Goal: Information Seeking & Learning: Check status

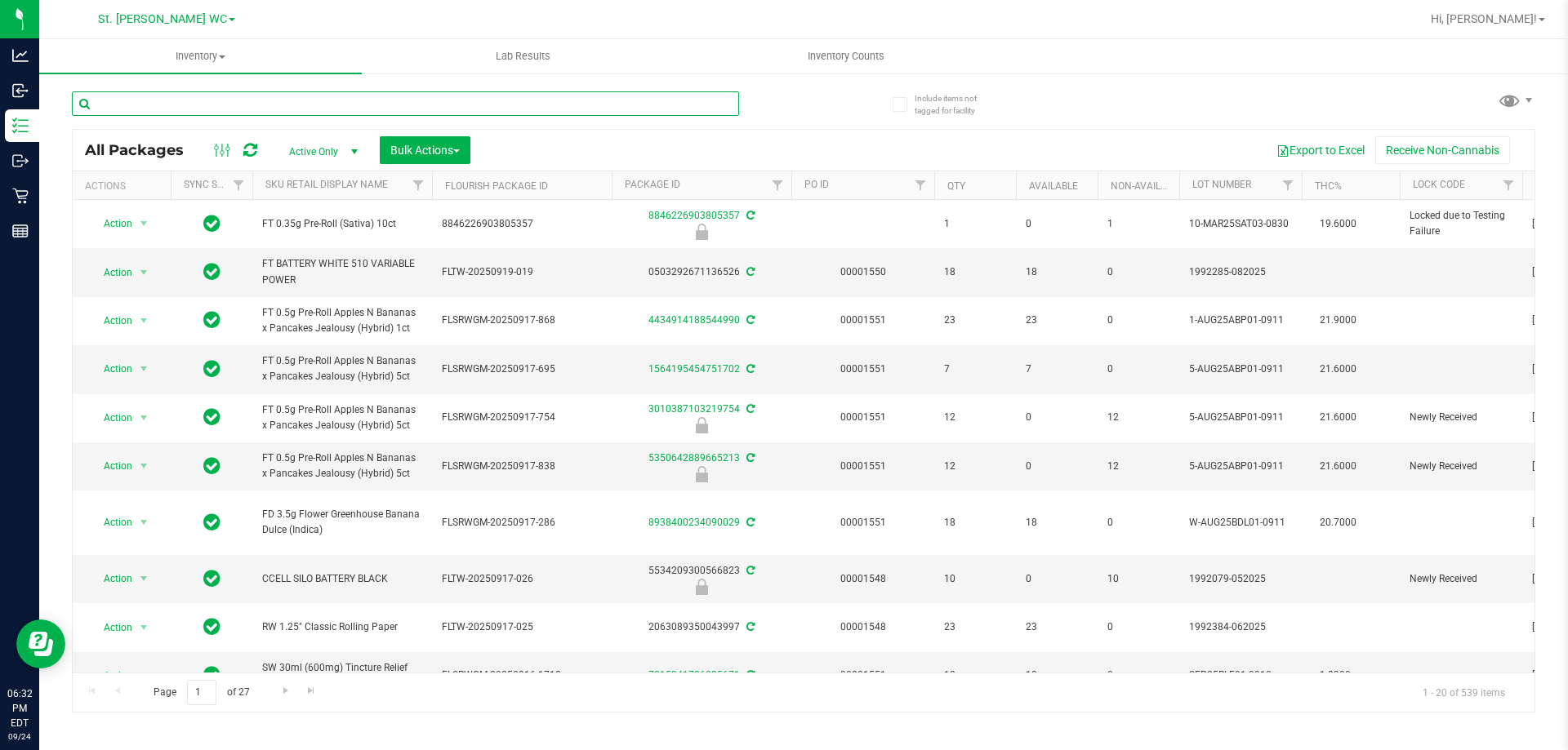
click at [322, 103] on input "text" at bounding box center [405, 103] width 667 height 24
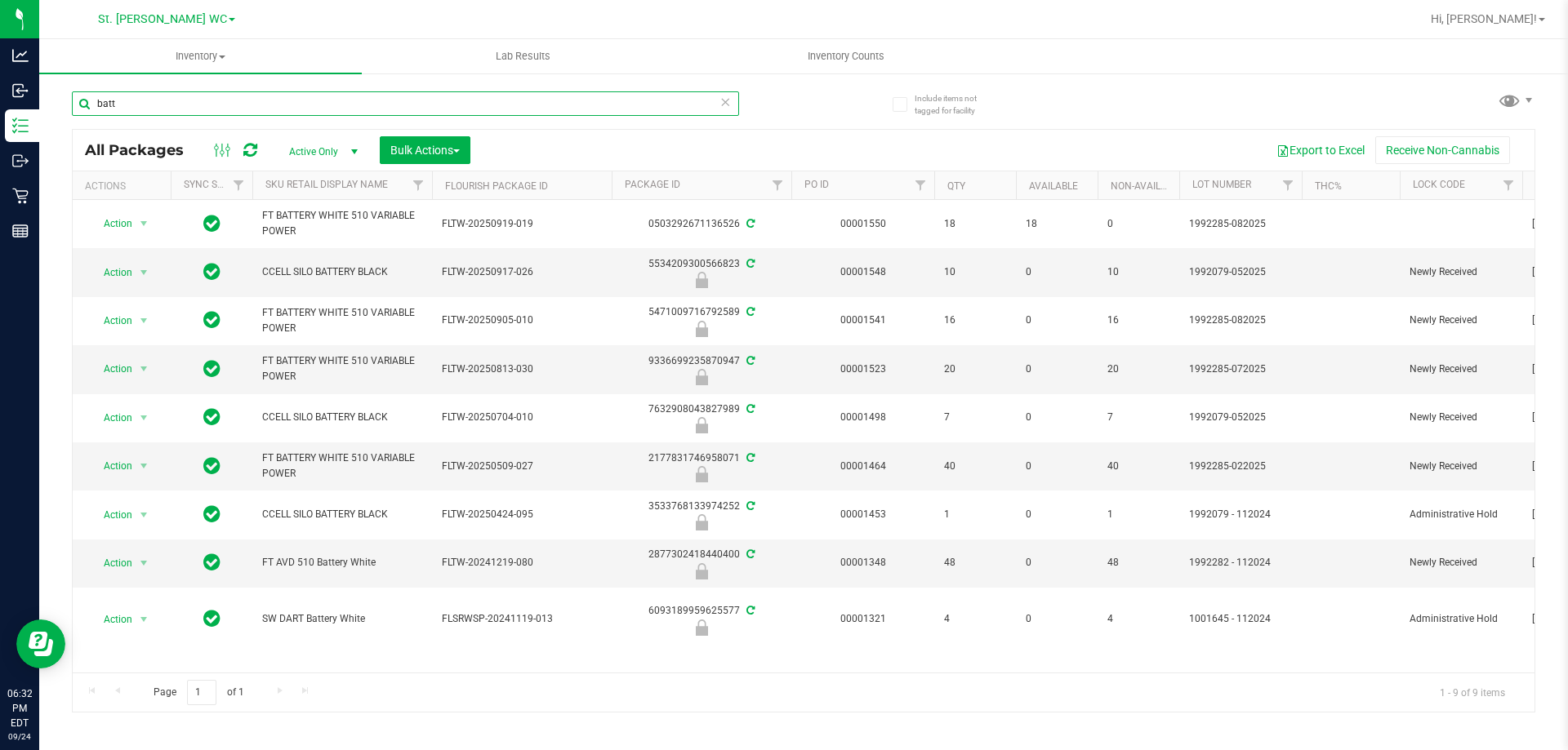
click at [227, 101] on input "batt" at bounding box center [405, 103] width 667 height 24
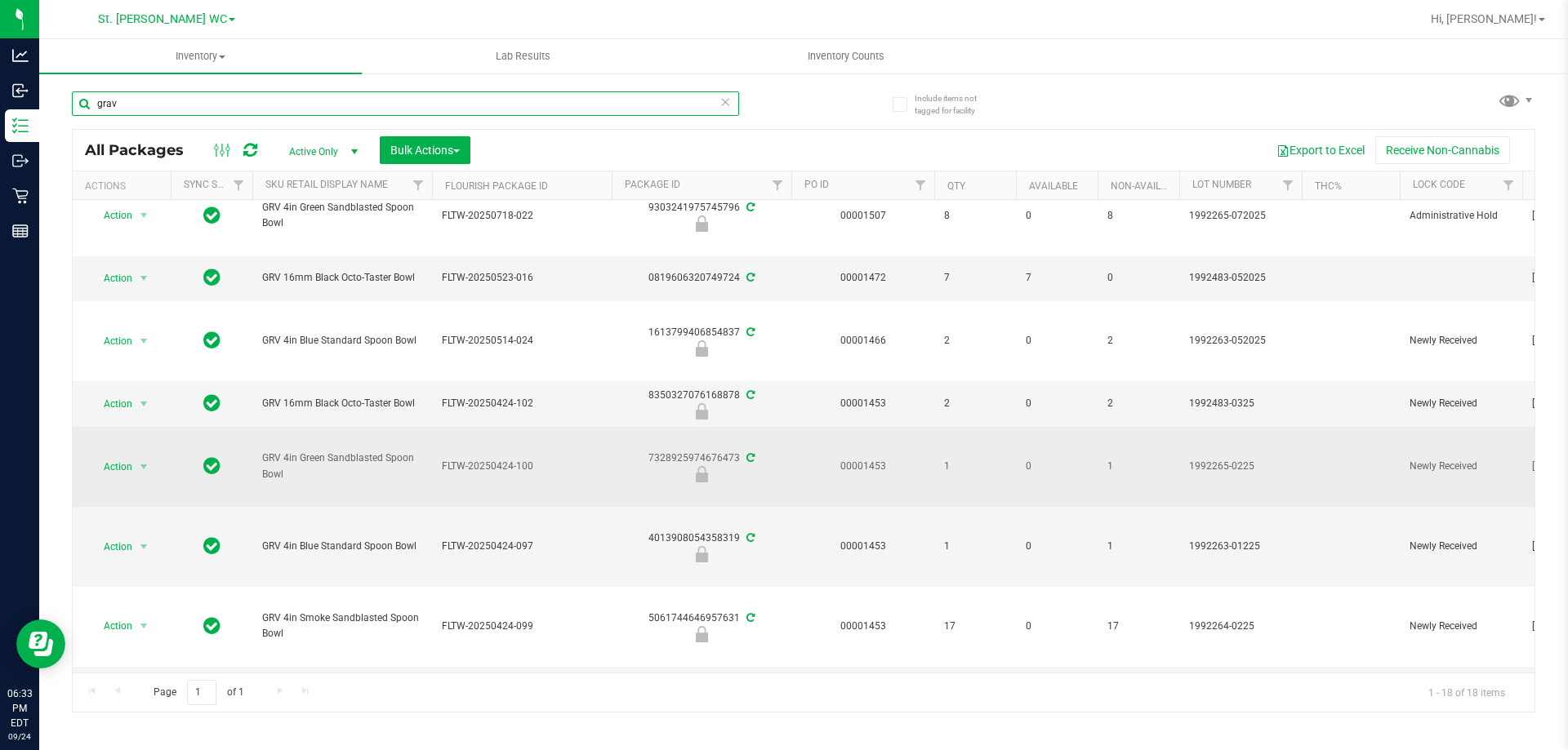
scroll to position [235, 0]
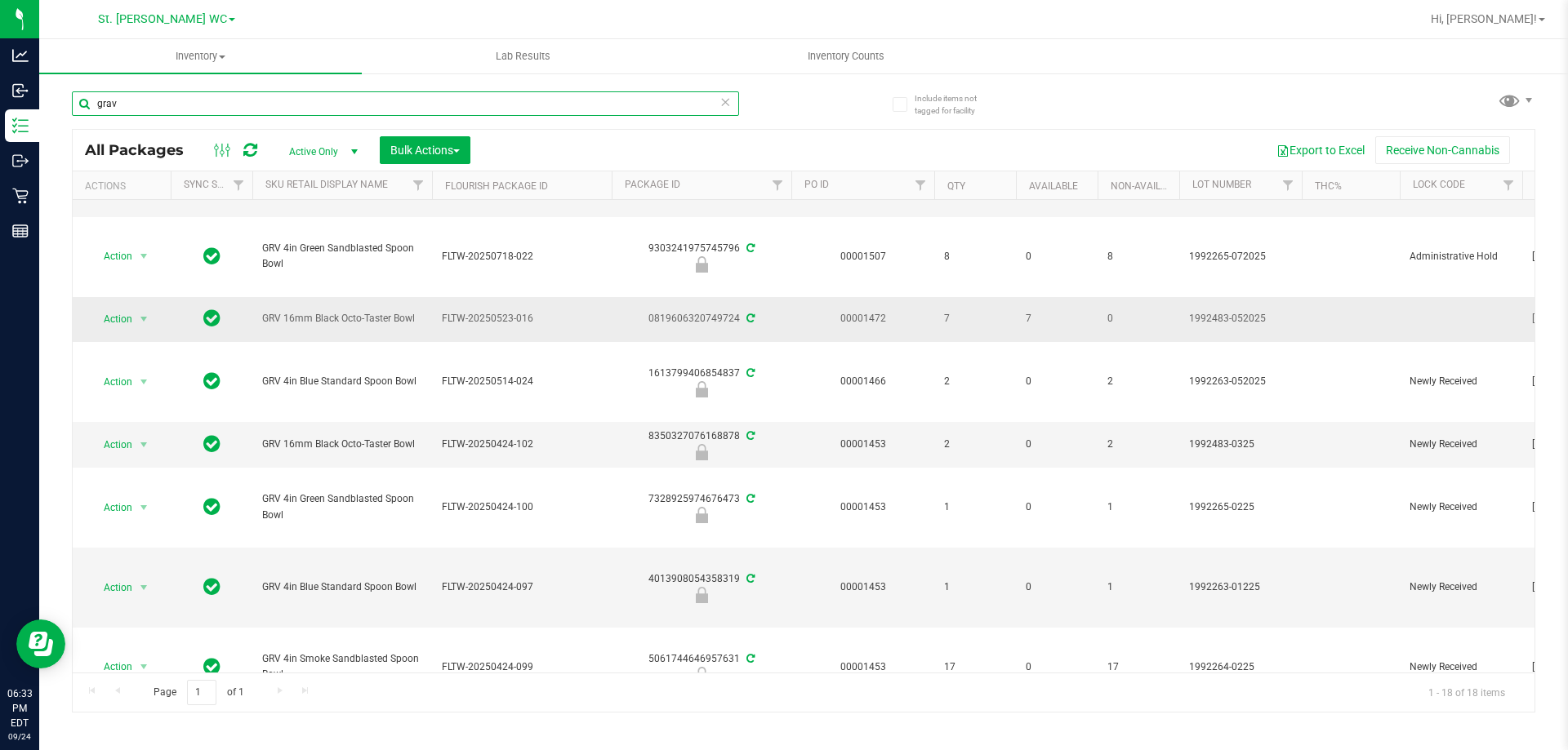
type input "grav"
click at [109, 302] on td "Action Action Adjust qty Create package Edit attributes Global inventory Locate…" at bounding box center [121, 320] width 98 height 45
click at [111, 308] on span "Action" at bounding box center [111, 319] width 44 height 23
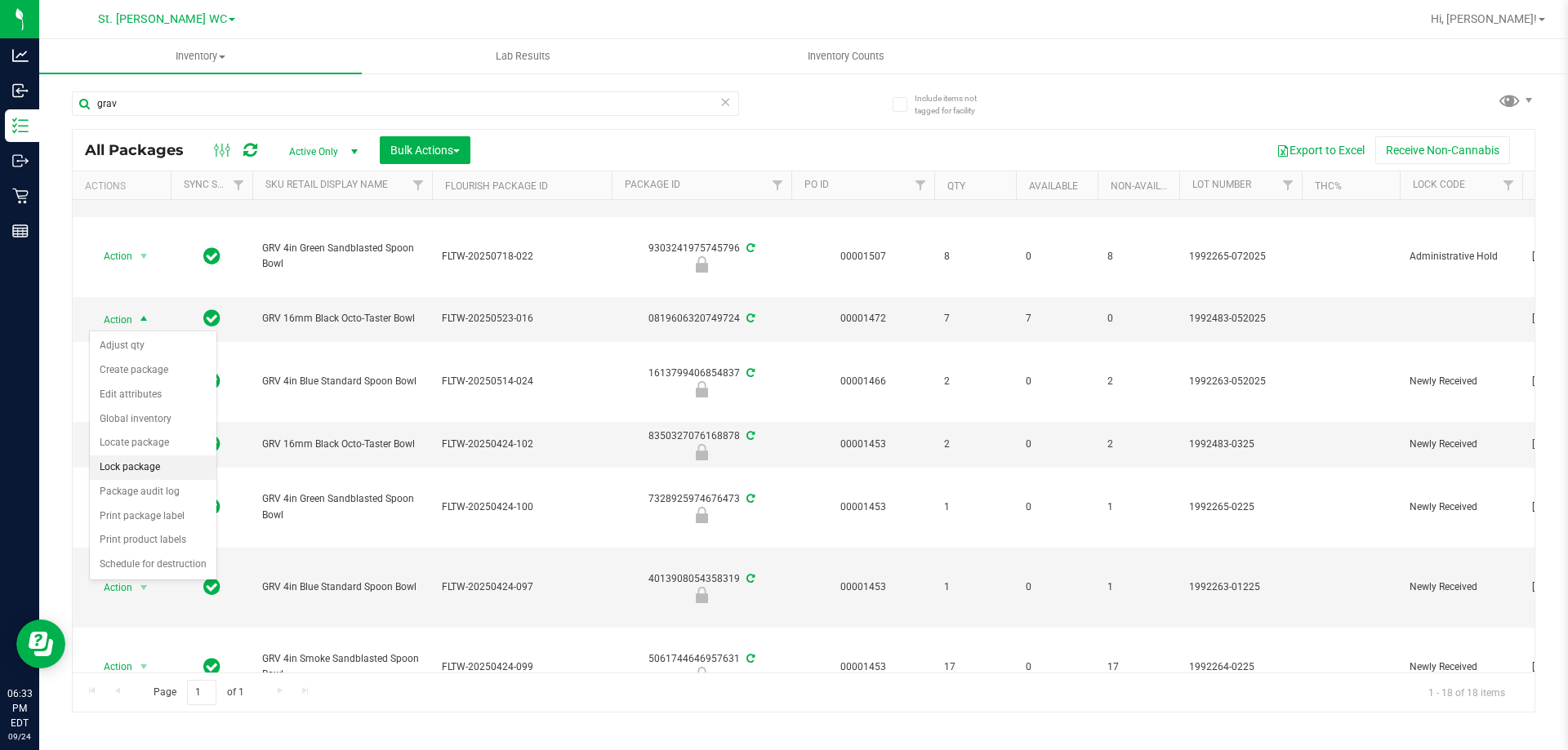
click at [141, 459] on li "Lock package" at bounding box center [153, 467] width 127 height 24
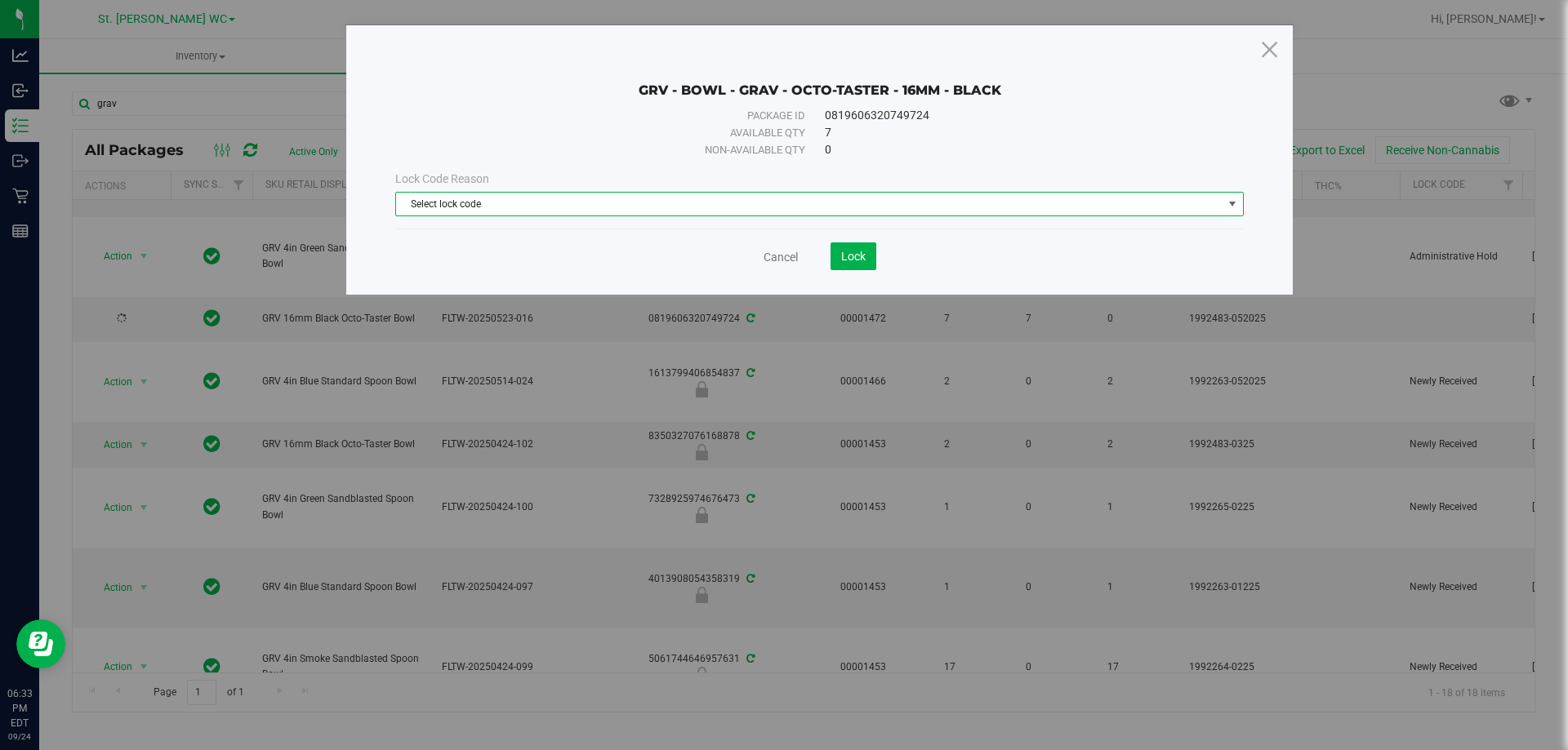
click at [653, 196] on span "Select lock code" at bounding box center [809, 204] width 827 height 23
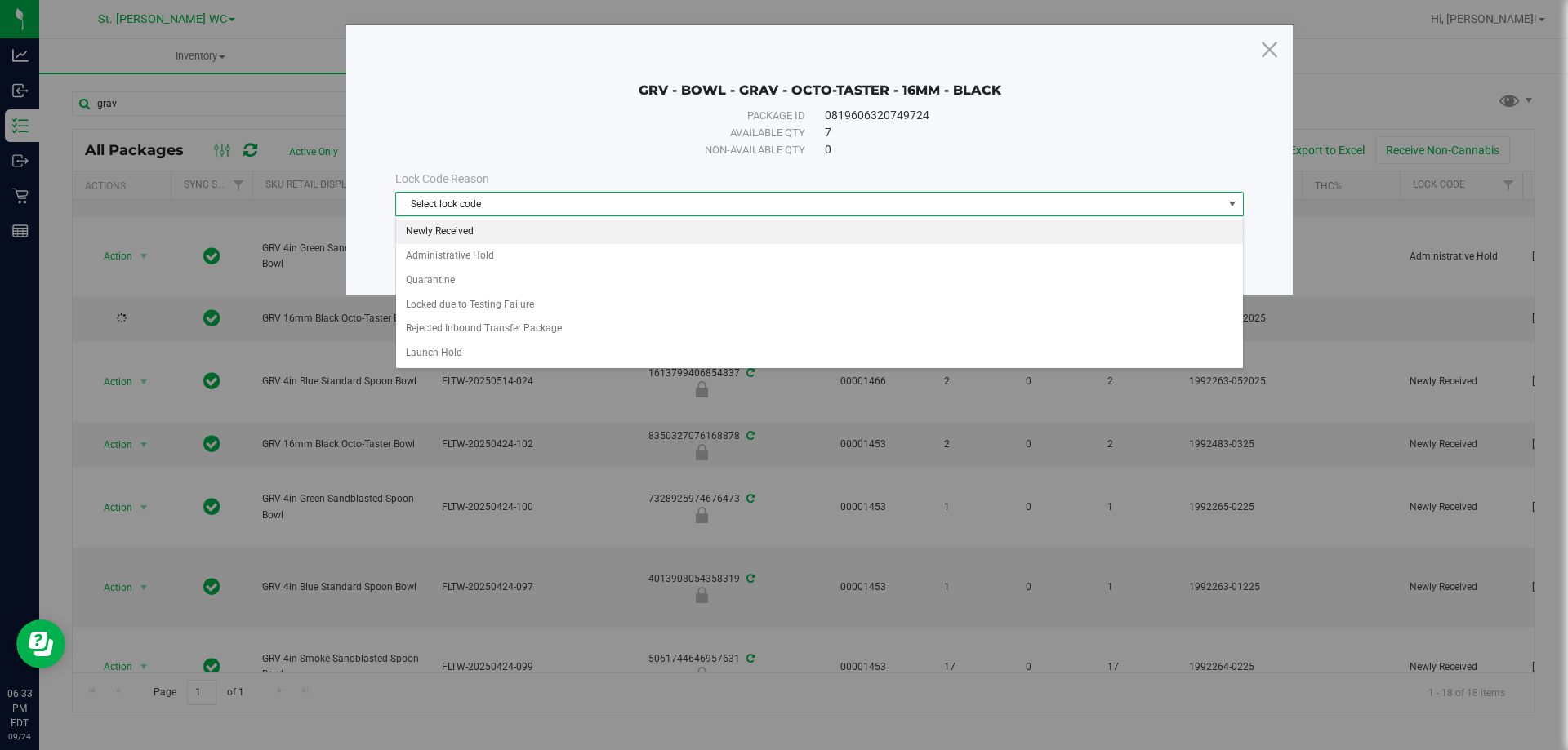
click at [531, 238] on li "Newly Received" at bounding box center [819, 231] width 847 height 24
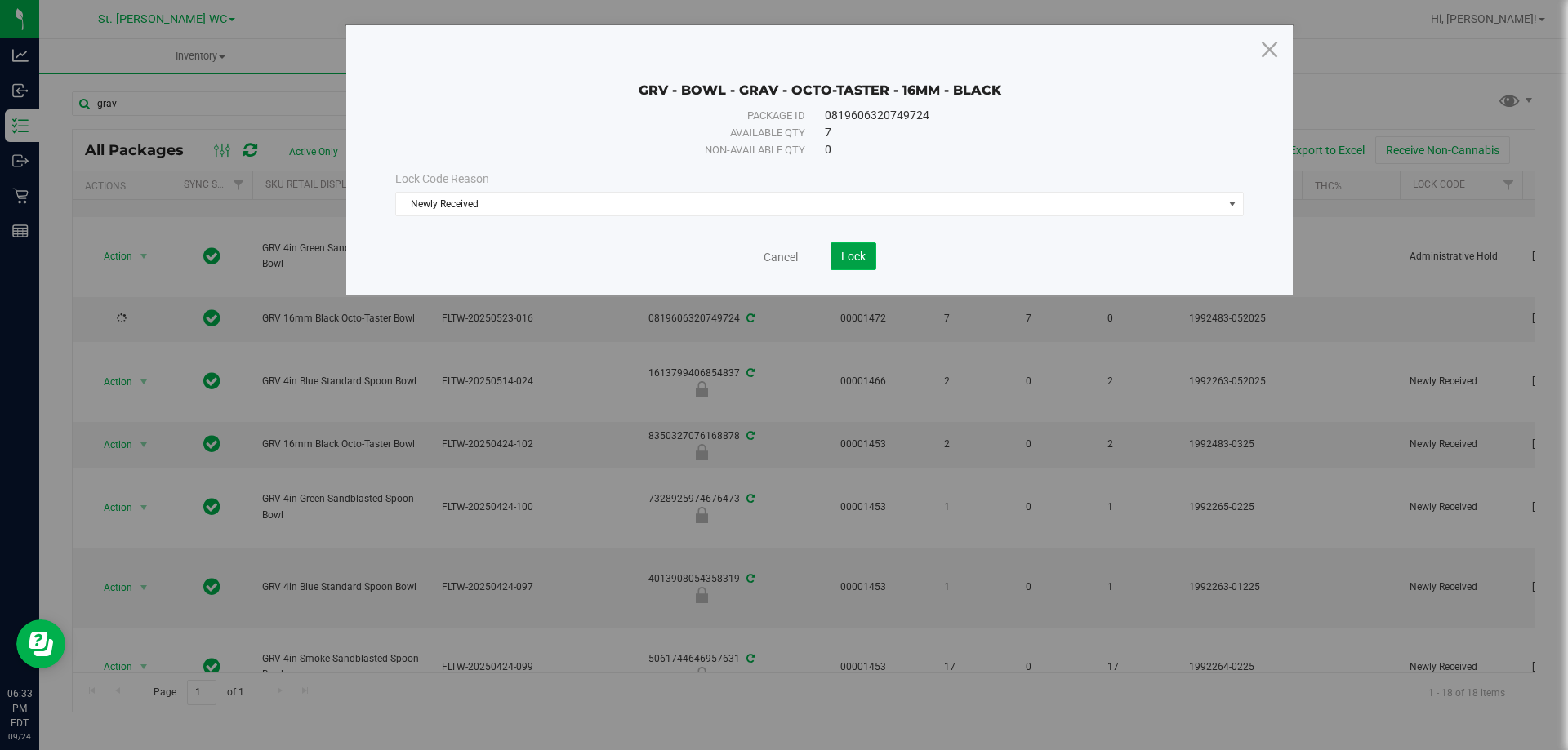
click at [856, 259] on span "Lock" at bounding box center [853, 256] width 24 height 13
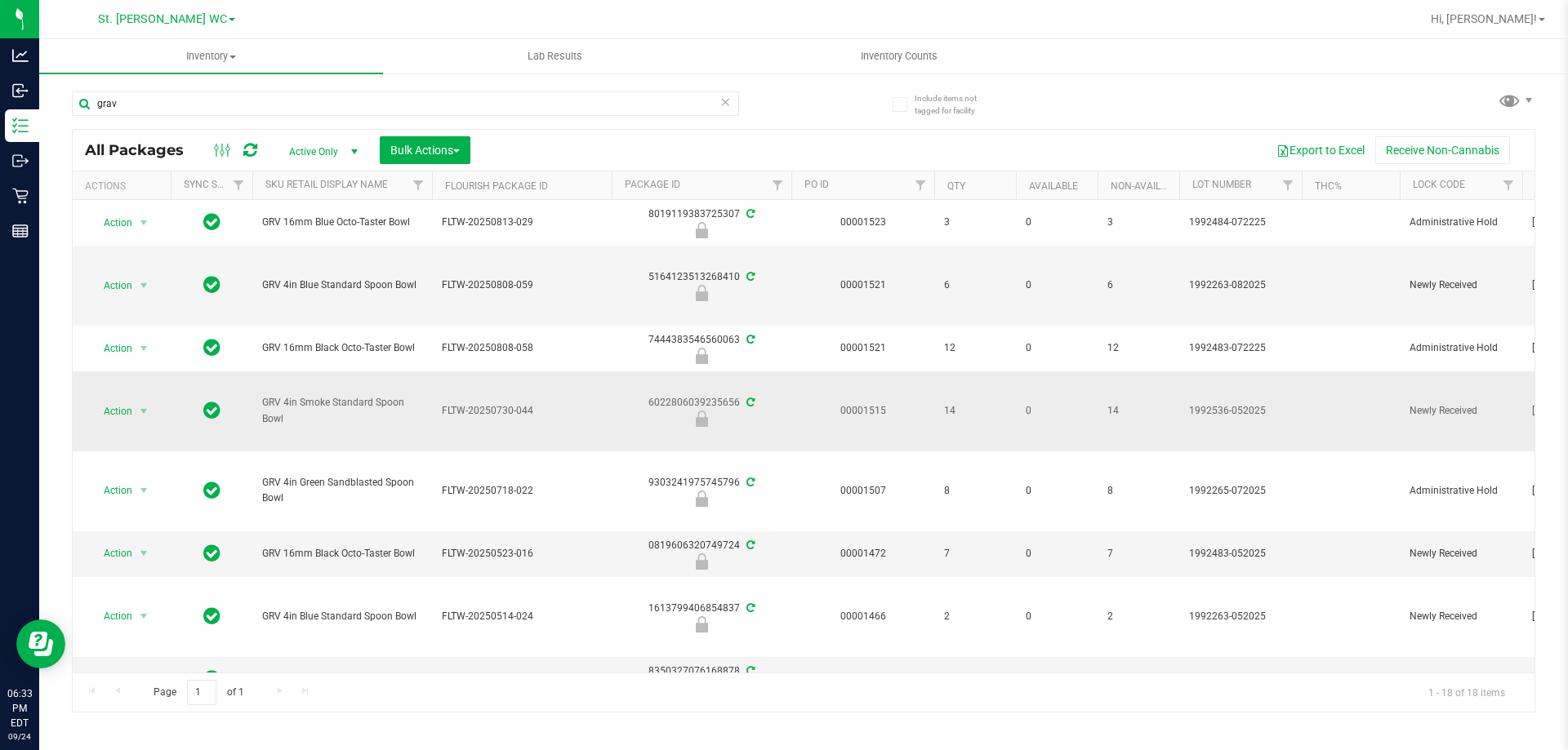
click at [270, 399] on span "GRV 4in Smoke Standard Spoon Bowl" at bounding box center [342, 410] width 160 height 31
drag, startPoint x: 264, startPoint y: 400, endPoint x: 319, endPoint y: 402, distance: 55.0
click at [319, 402] on span "GRV 4in Smoke Standard Spoon Bowl" at bounding box center [342, 410] width 160 height 31
click at [212, 95] on input "grav" at bounding box center [405, 103] width 667 height 24
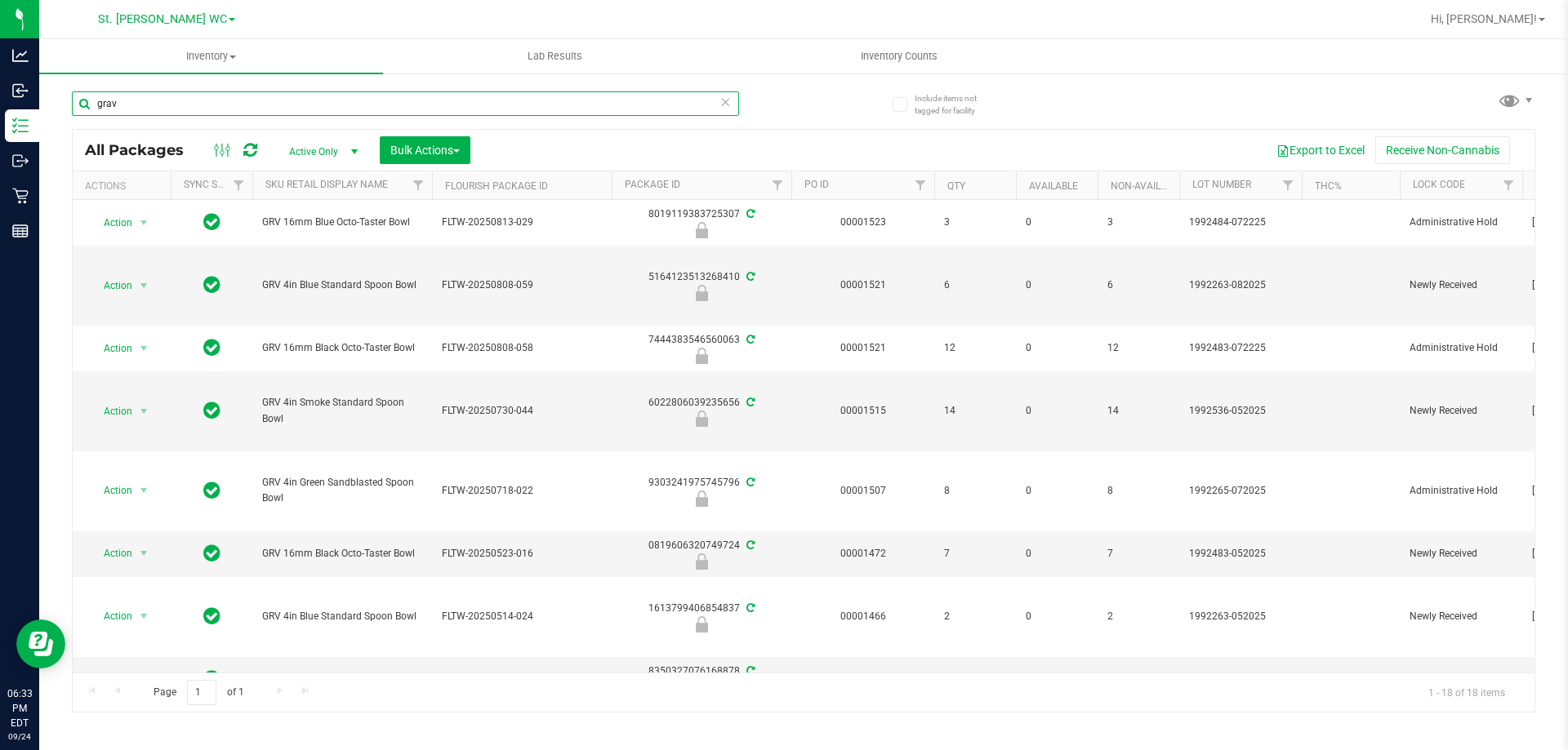
click at [212, 95] on input "grav" at bounding box center [405, 103] width 667 height 24
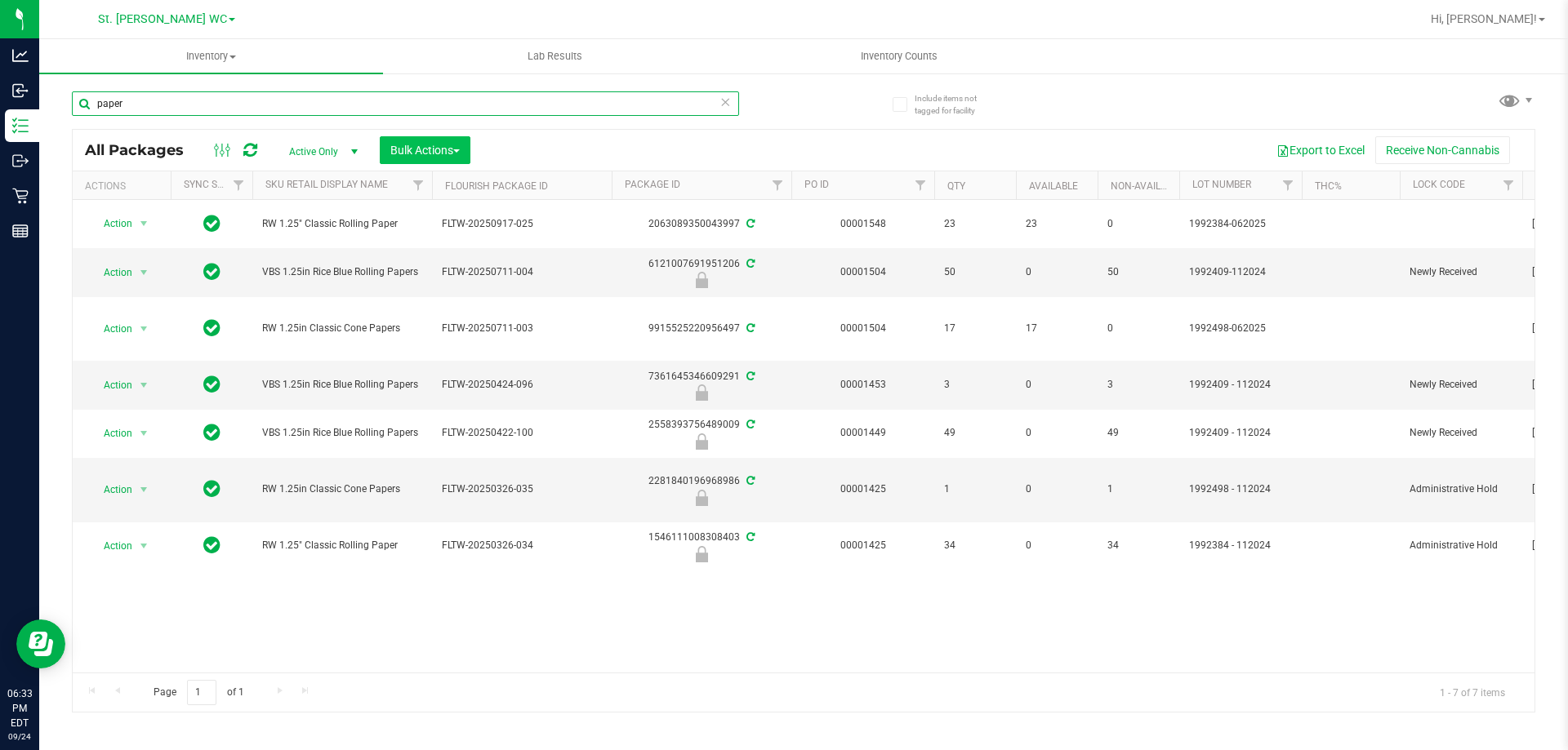
type input "paper"
click at [446, 153] on span "Bulk Actions" at bounding box center [425, 150] width 70 height 13
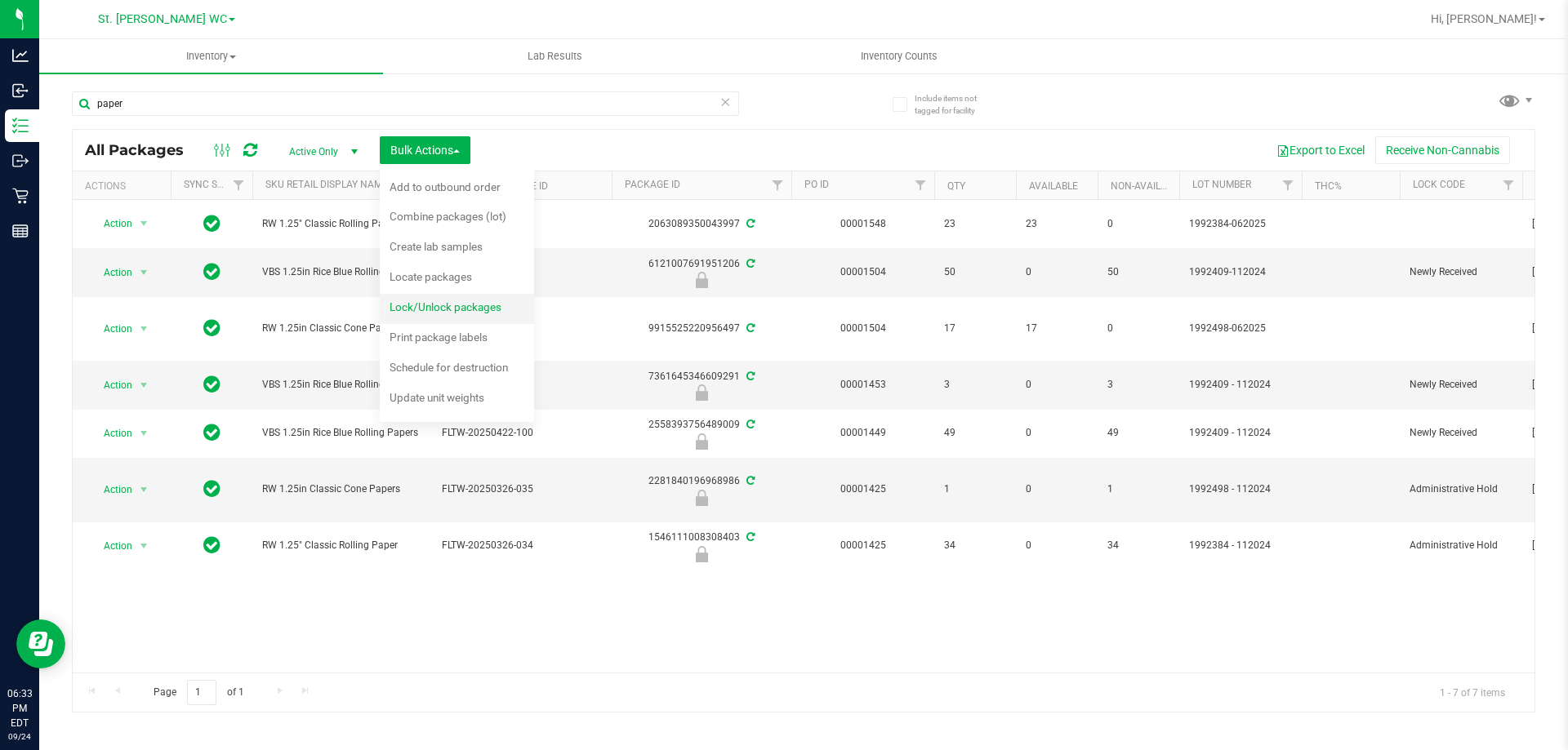
click at [462, 309] on span "Lock/Unlock packages" at bounding box center [445, 307] width 111 height 13
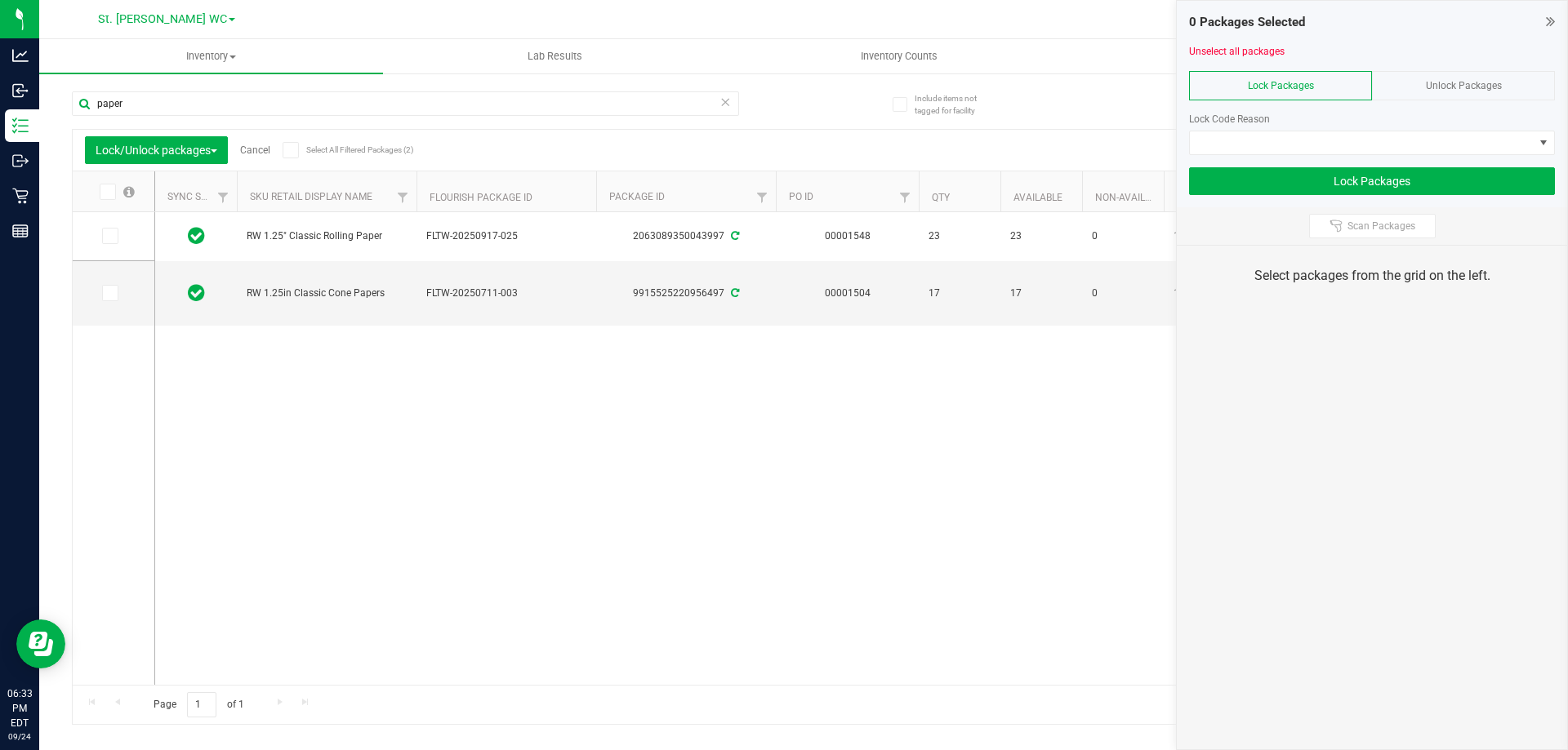
click at [344, 158] on label "Select All Filtered Packages (2)" at bounding box center [335, 150] width 105 height 16
click at [0, 0] on input "Select All Filtered Packages (2)" at bounding box center [0, 0] width 0 height 0
click at [335, 109] on input "paper" at bounding box center [405, 103] width 667 height 24
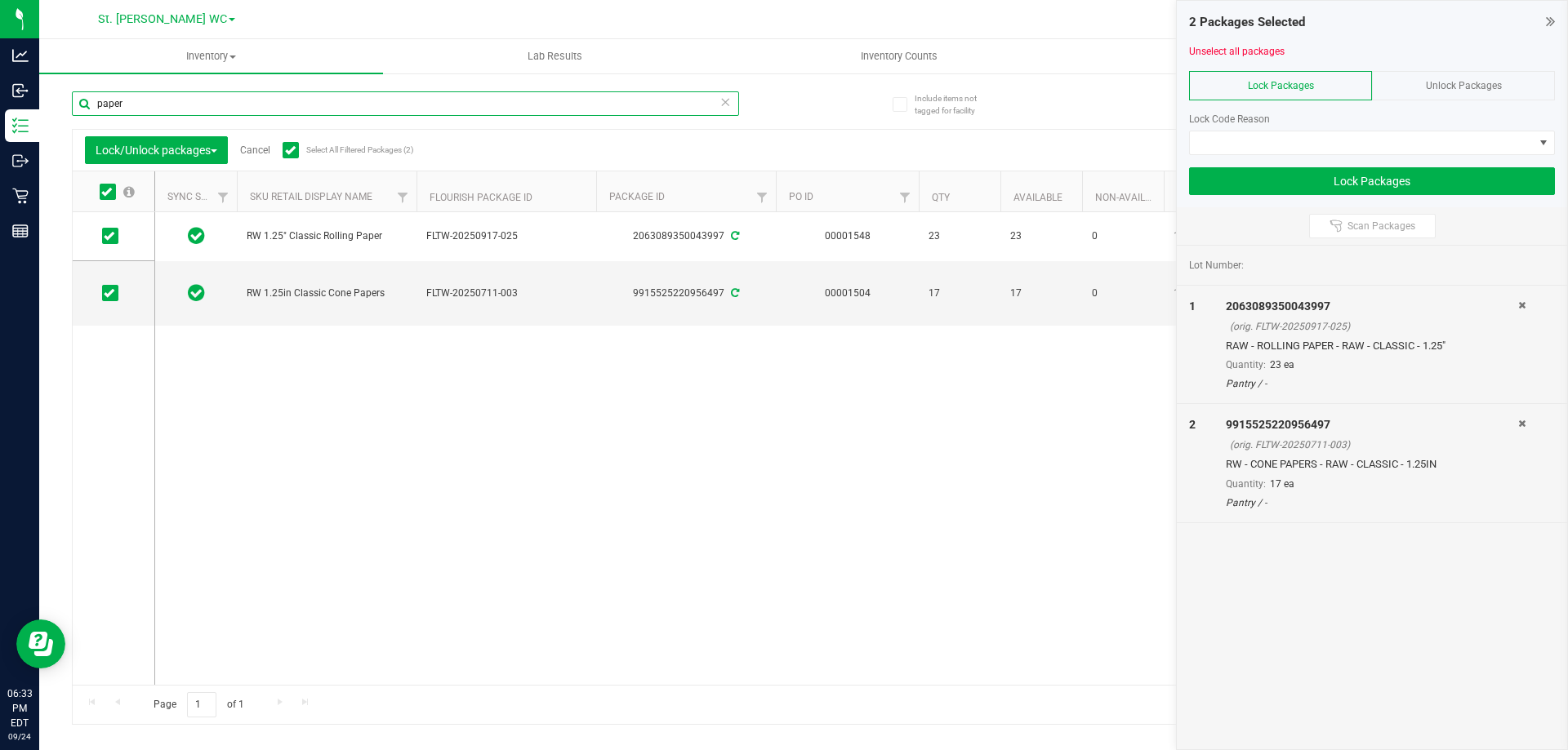
click at [335, 109] on input "paper" at bounding box center [405, 103] width 667 height 24
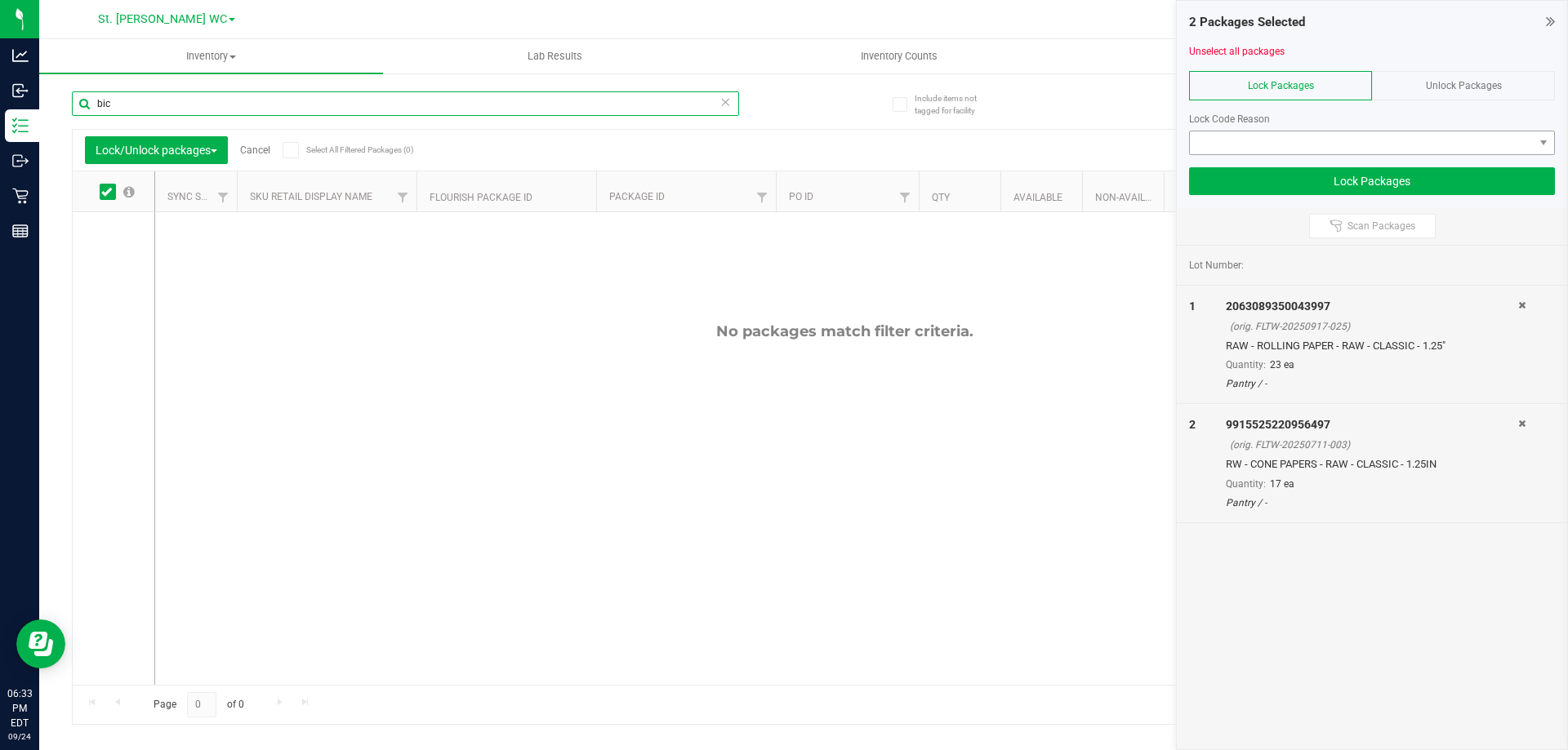
type input "bic"
click at [1398, 138] on span at bounding box center [1361, 142] width 344 height 23
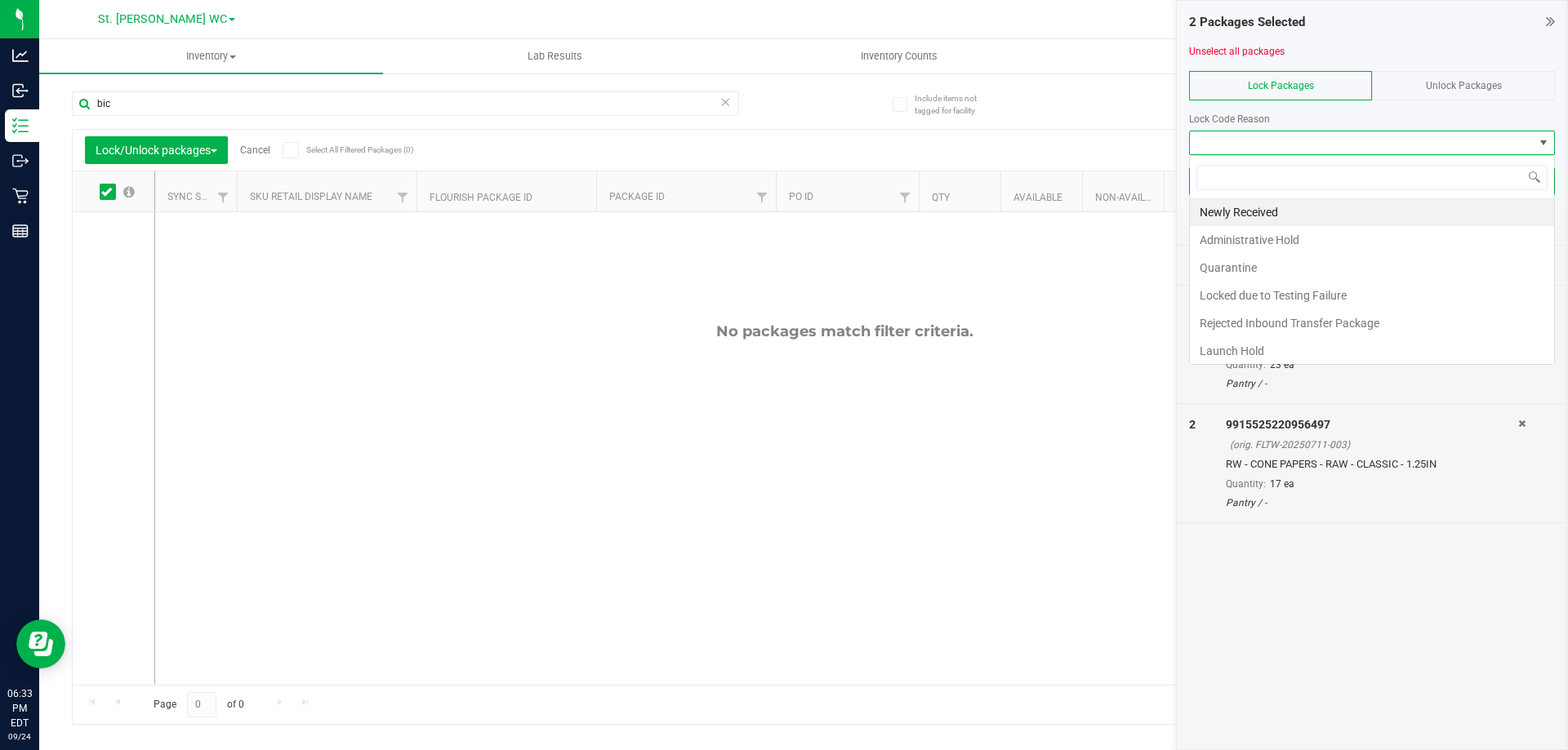
scroll to position [24, 366]
click at [1310, 204] on li "Newly Received" at bounding box center [1372, 212] width 364 height 28
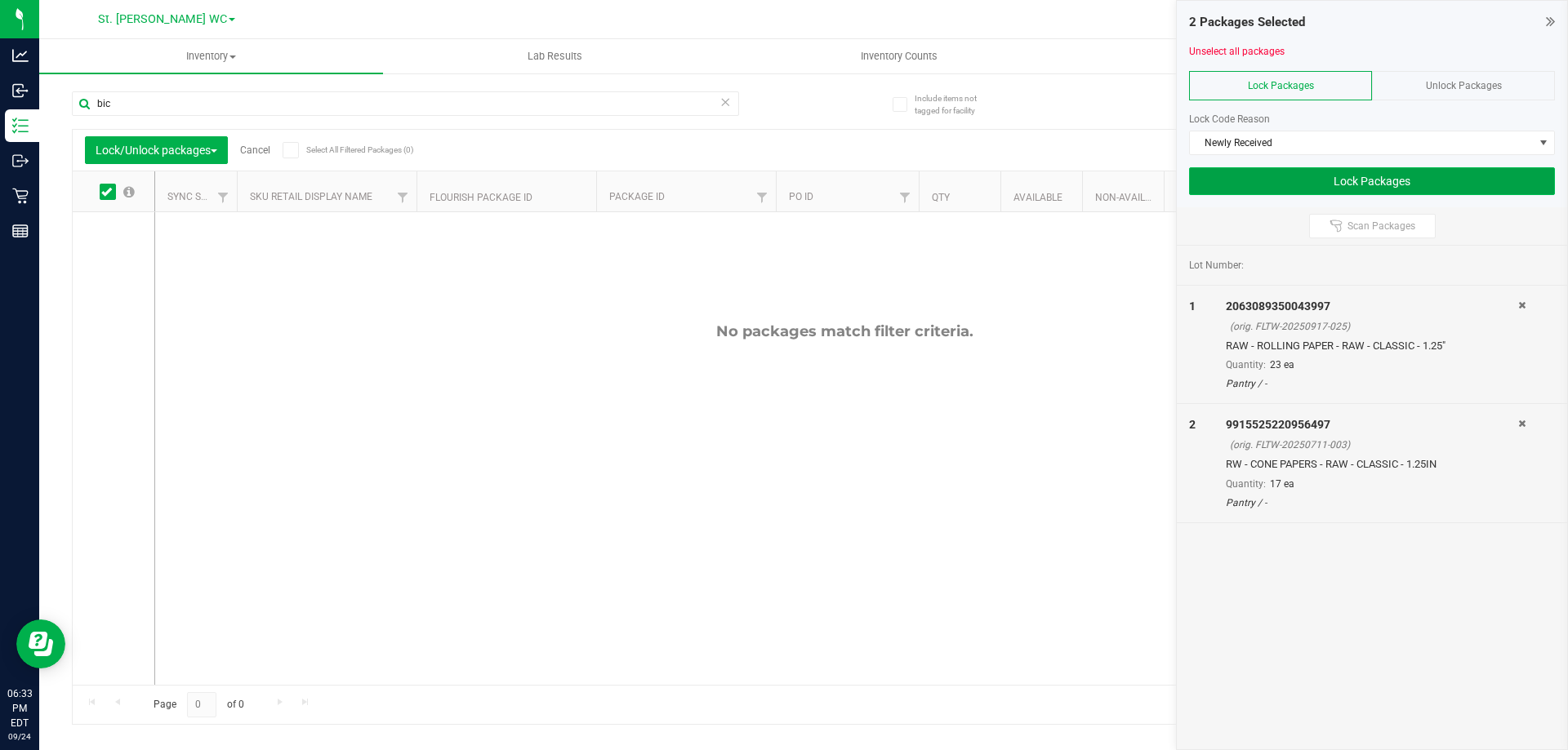
click at [1294, 185] on button "Lock Packages" at bounding box center [1372, 181] width 366 height 28
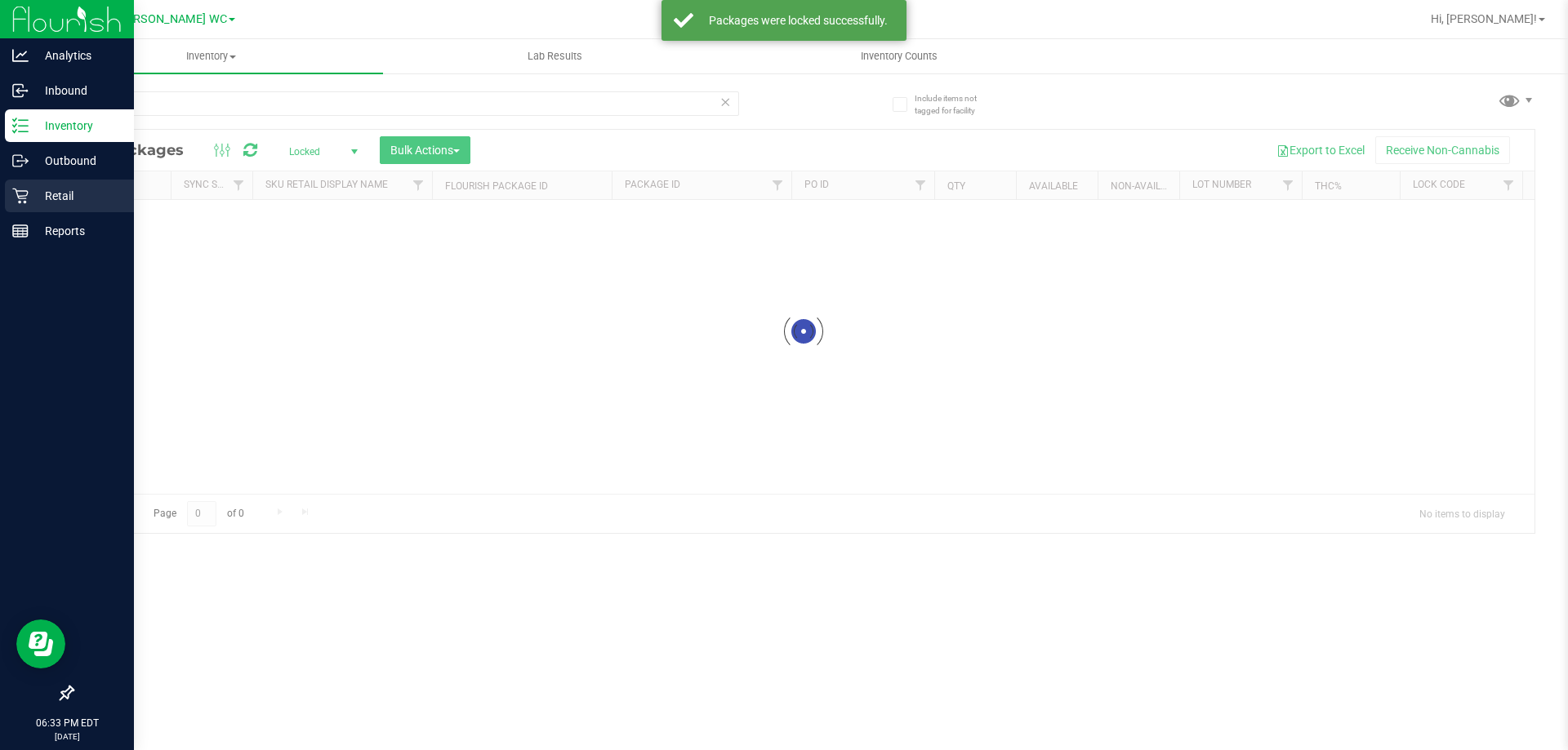
click at [15, 187] on div "Retail" at bounding box center [69, 196] width 129 height 33
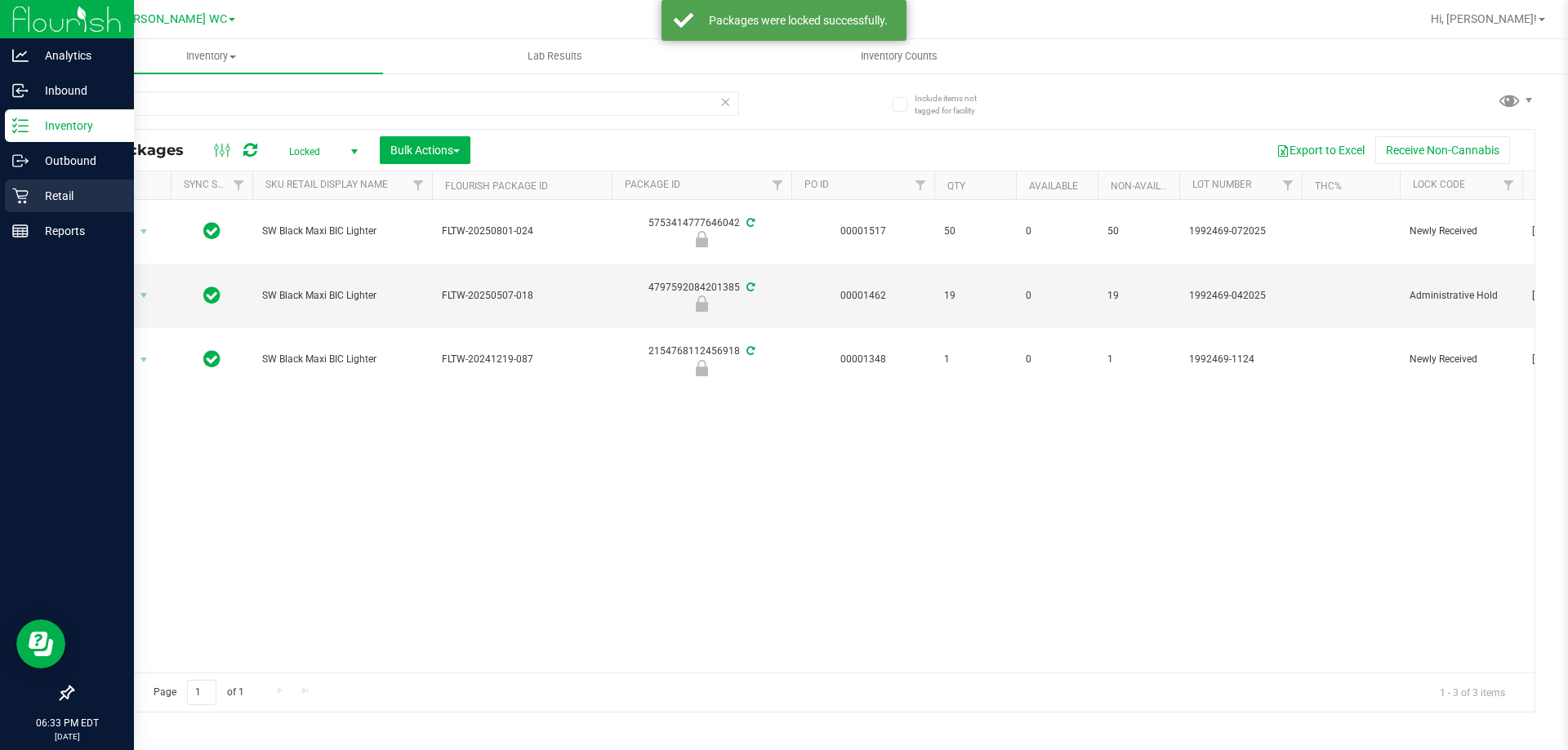
click at [8, 187] on div "Retail" at bounding box center [69, 196] width 129 height 33
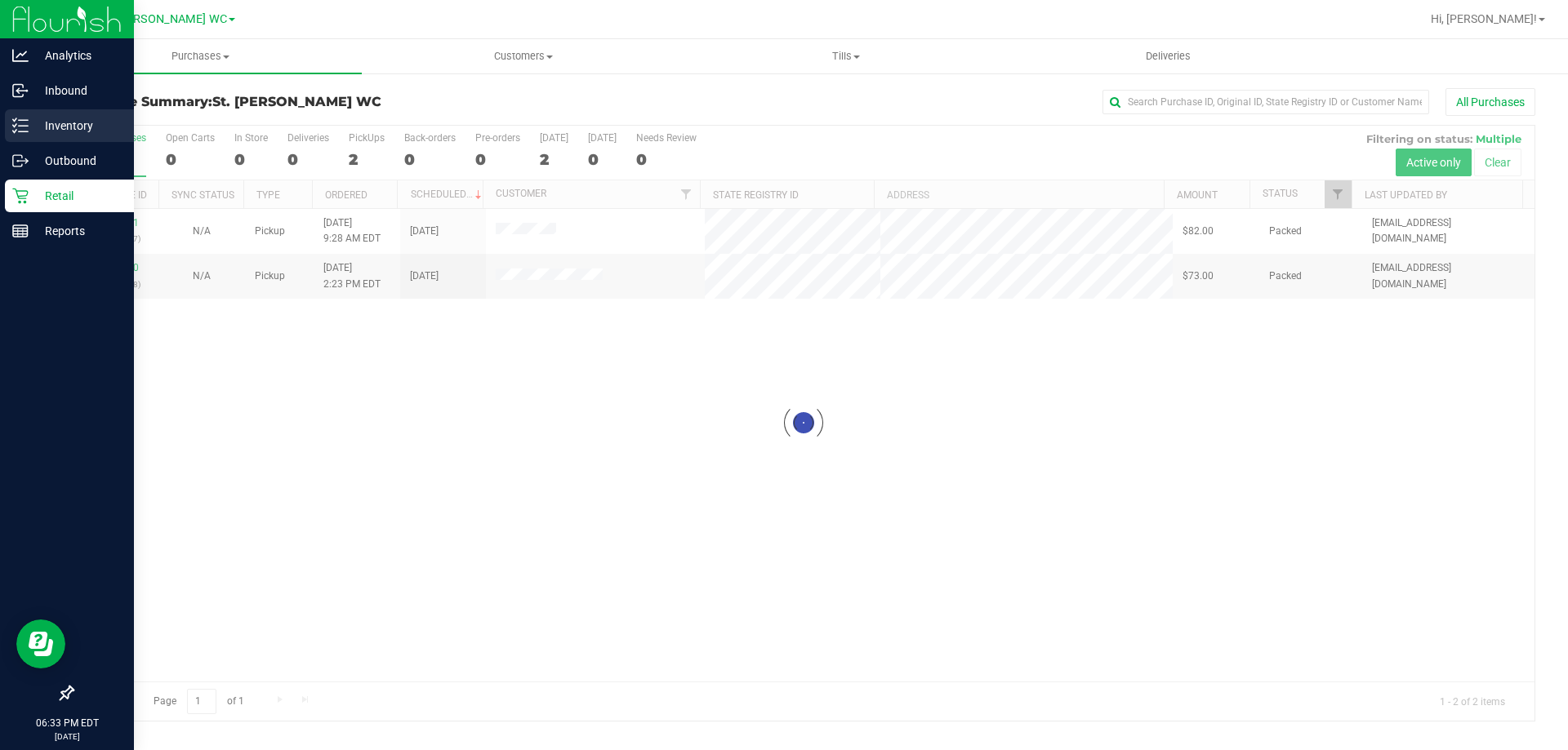
click at [29, 132] on p "Inventory" at bounding box center [78, 126] width 98 height 20
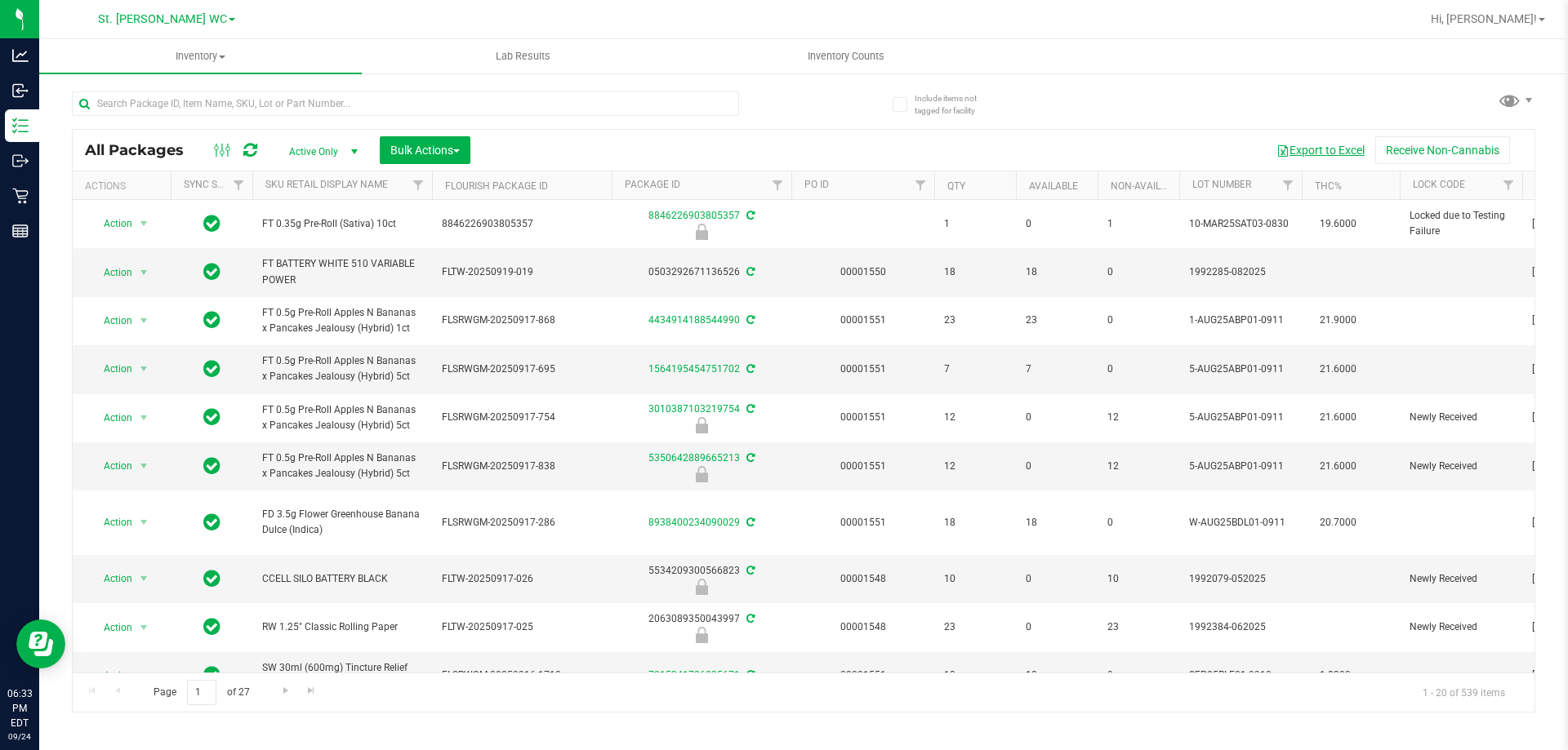
click at [1290, 146] on button "Export to Excel" at bounding box center [1321, 149] width 110 height 28
click at [422, 105] on input "text" at bounding box center [405, 103] width 667 height 24
click at [339, 189] on link "Sku Retail Display Name" at bounding box center [326, 184] width 122 height 12
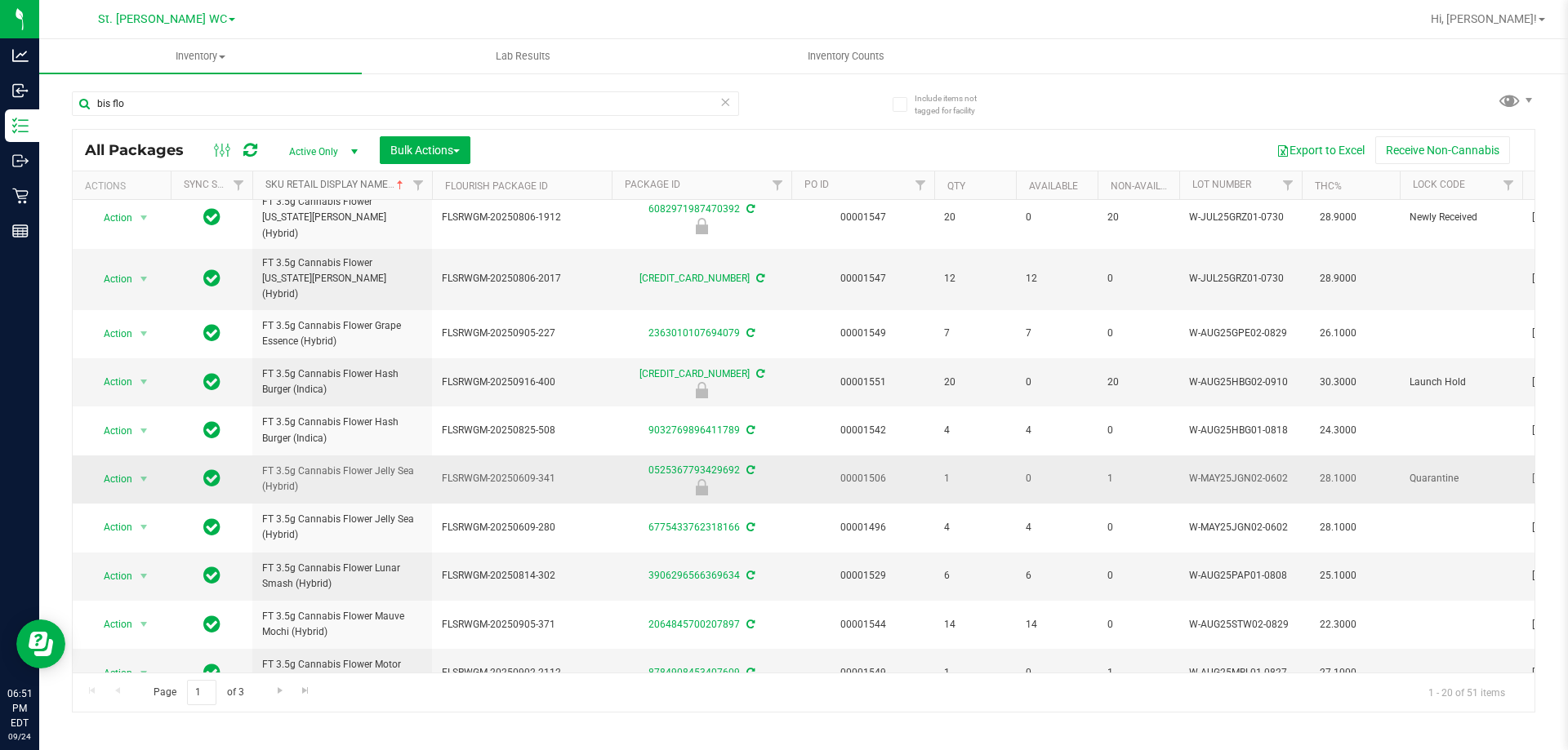
scroll to position [521, 0]
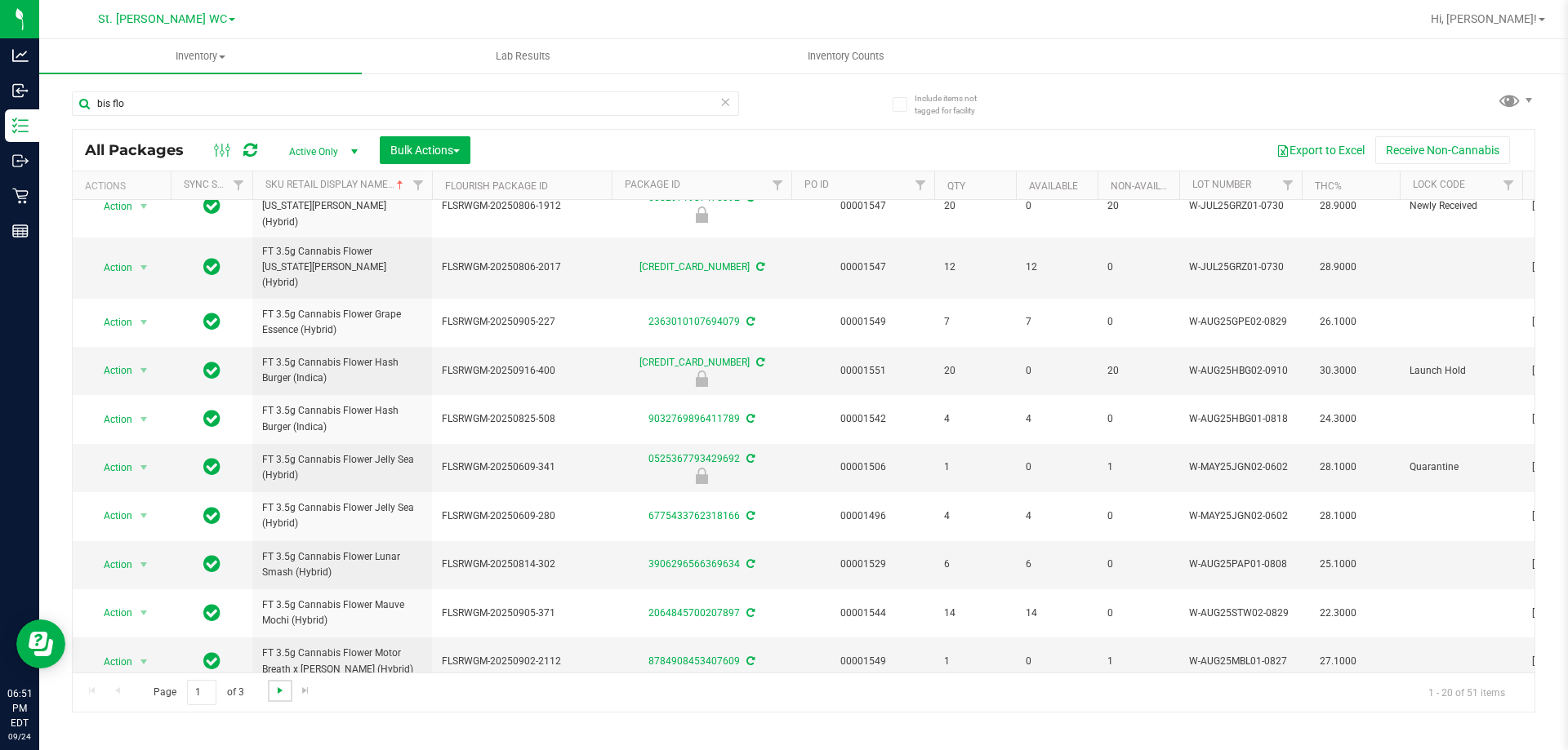
click at [275, 688] on span "Go to the next page" at bounding box center [280, 690] width 13 height 13
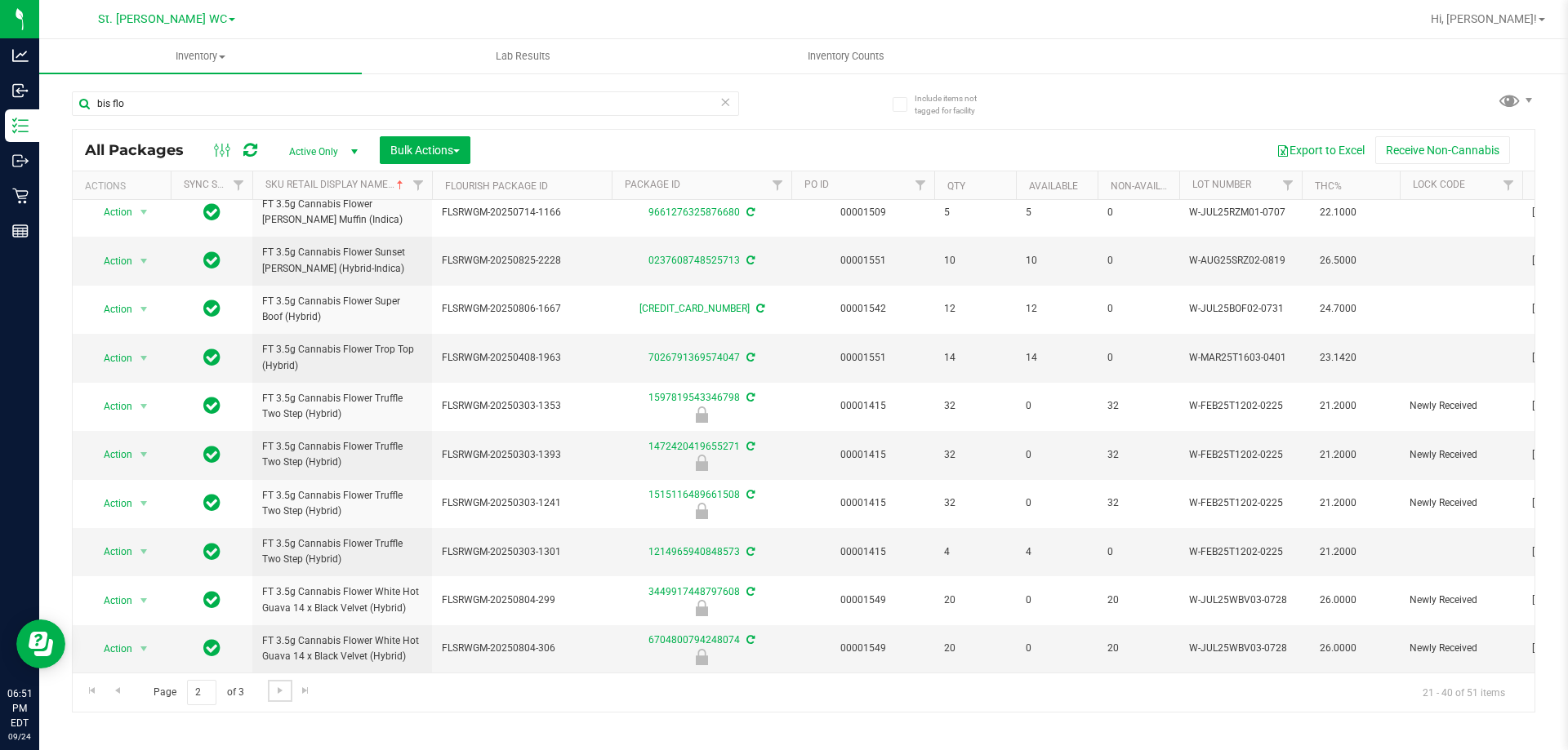
scroll to position [508, 0]
click at [276, 684] on span "Go to the next page" at bounding box center [280, 690] width 13 height 13
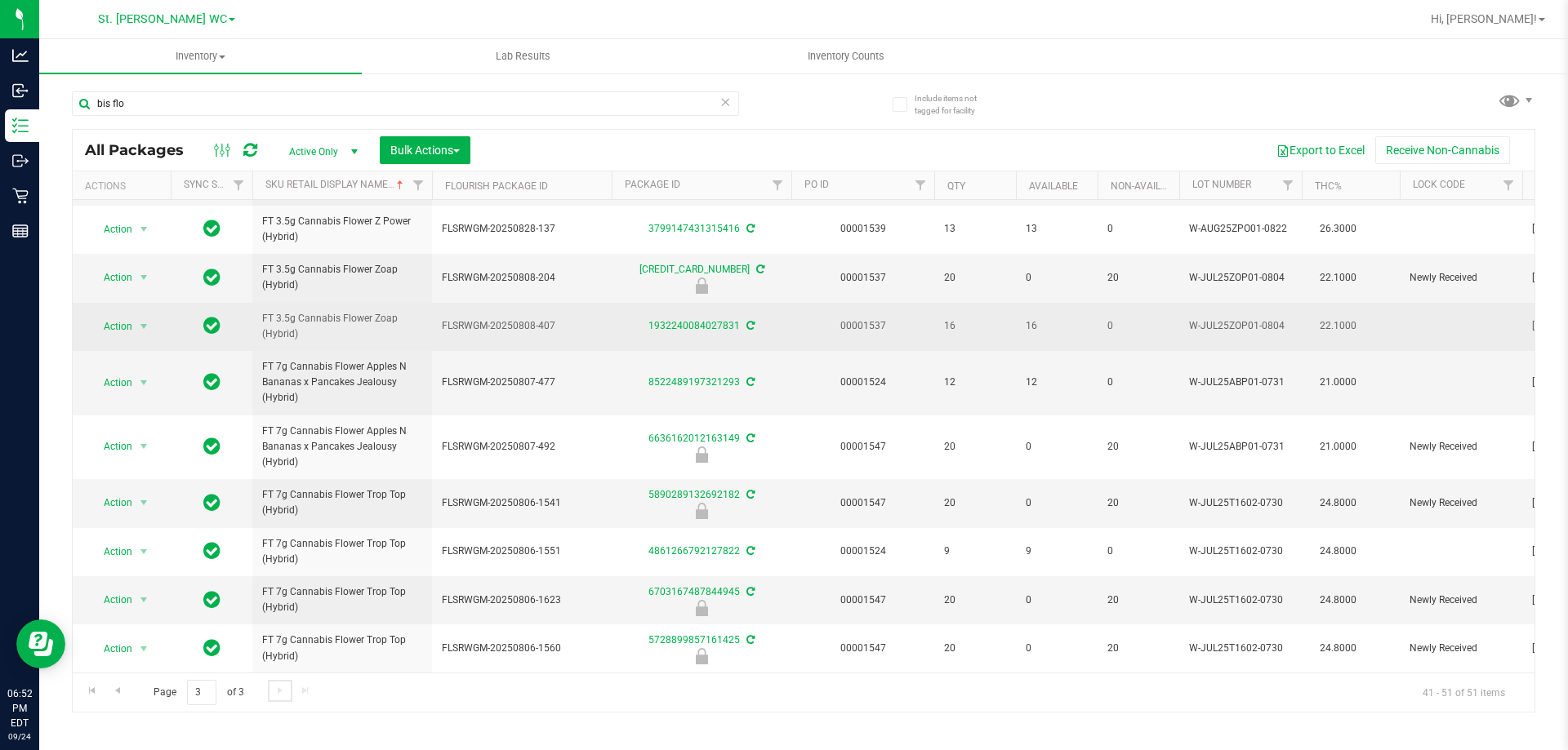
scroll to position [97, 0]
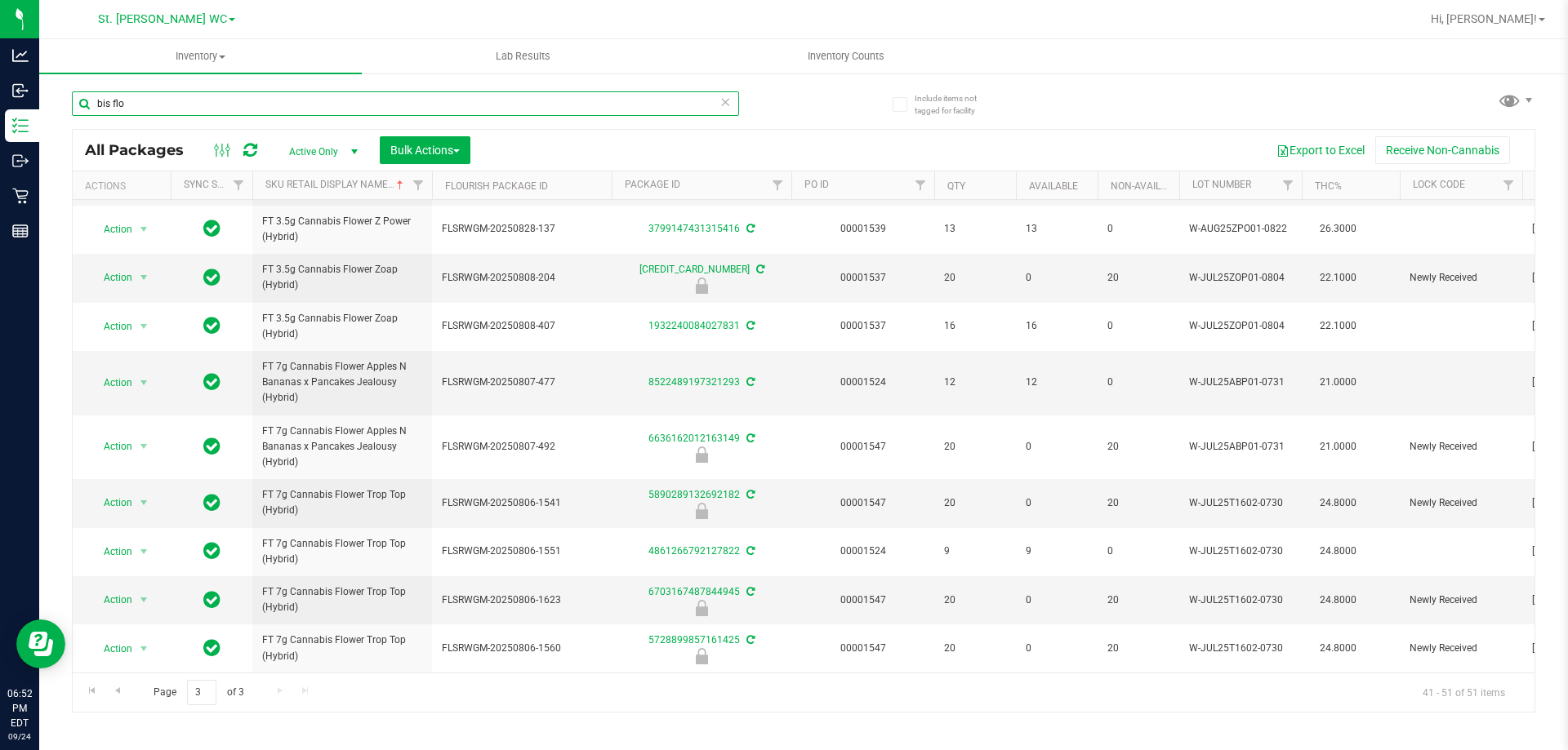
click at [236, 99] on input "bis flo" at bounding box center [405, 103] width 667 height 24
type input "cdt"
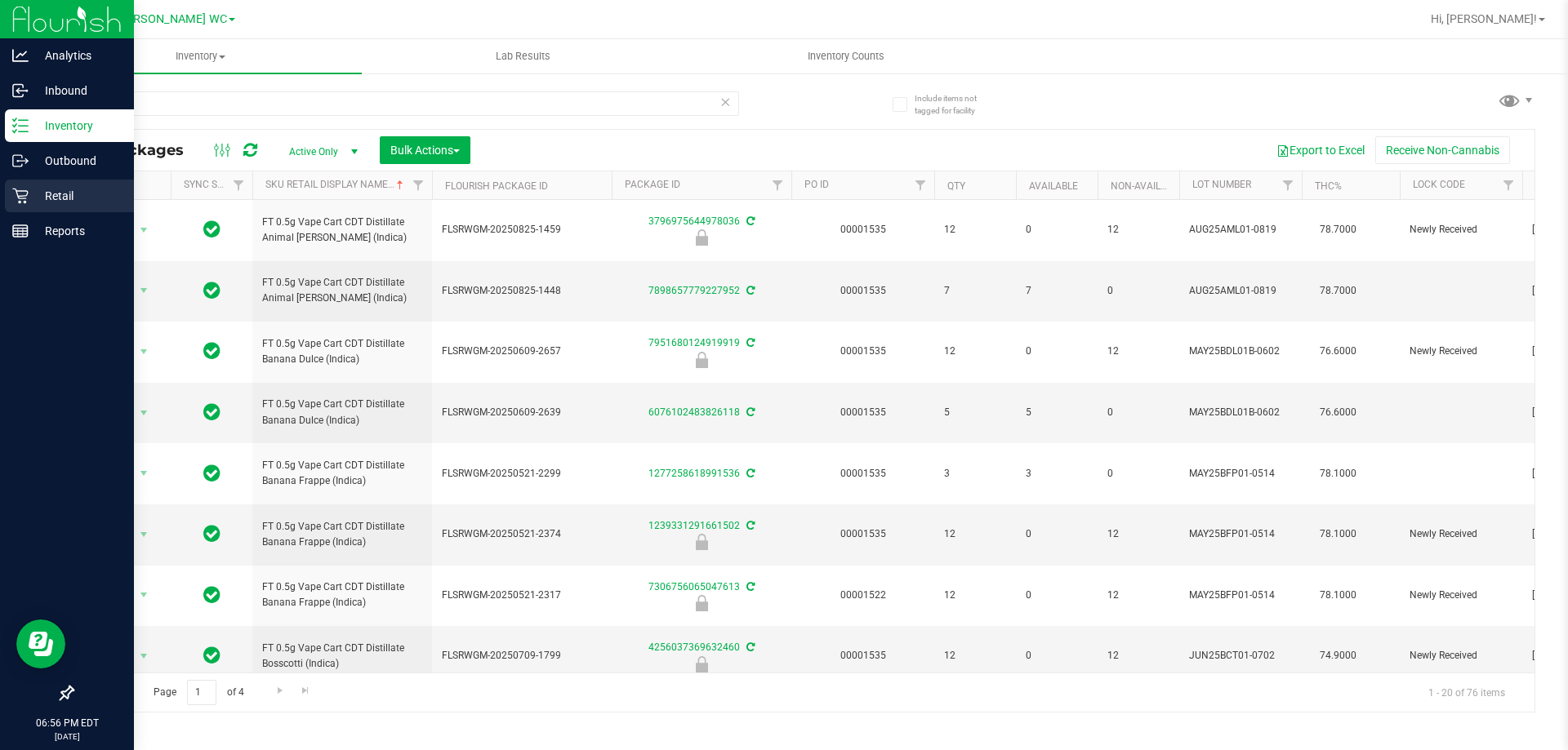
click at [21, 192] on icon at bounding box center [21, 196] width 16 height 16
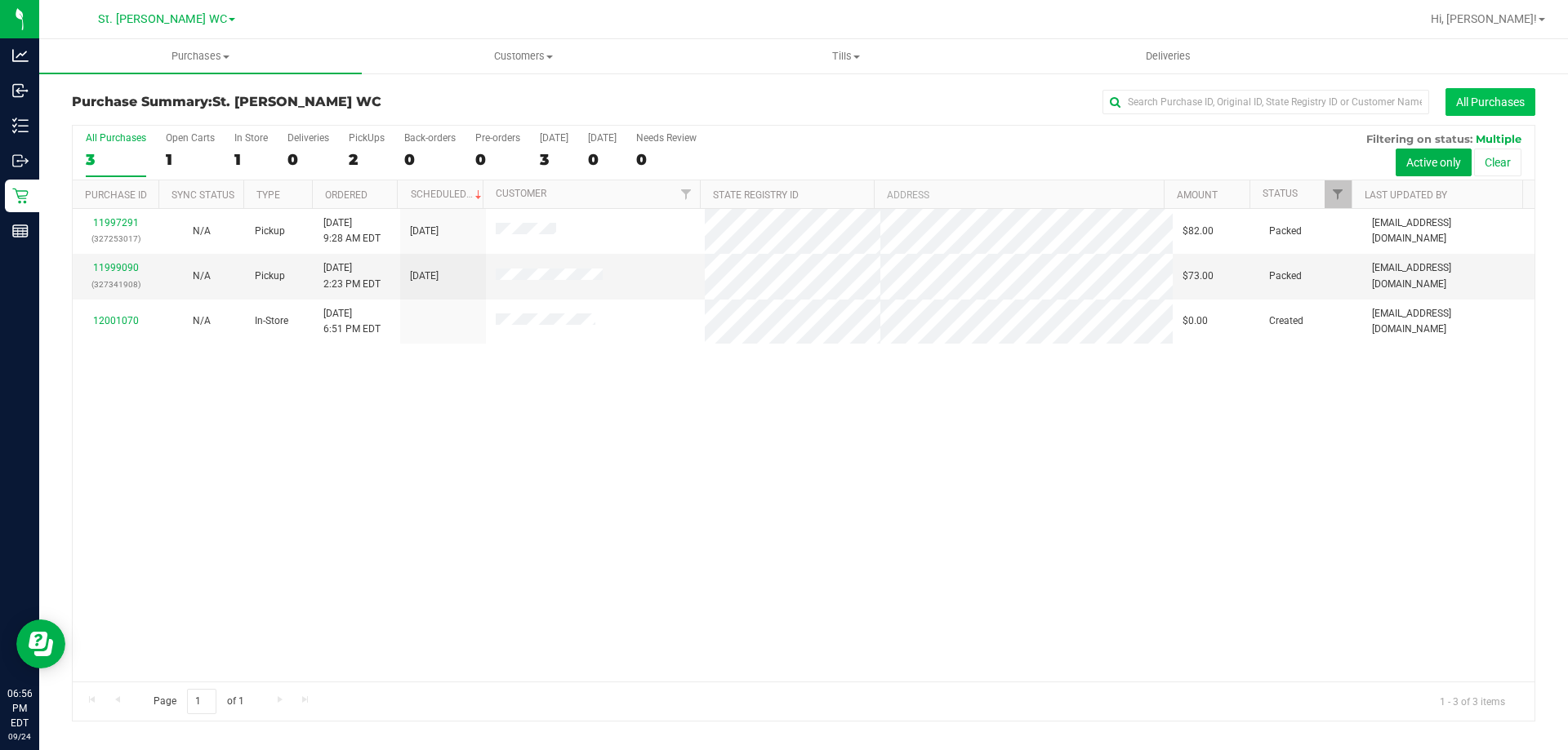
click at [1509, 103] on button "All Purchases" at bounding box center [1490, 101] width 90 height 28
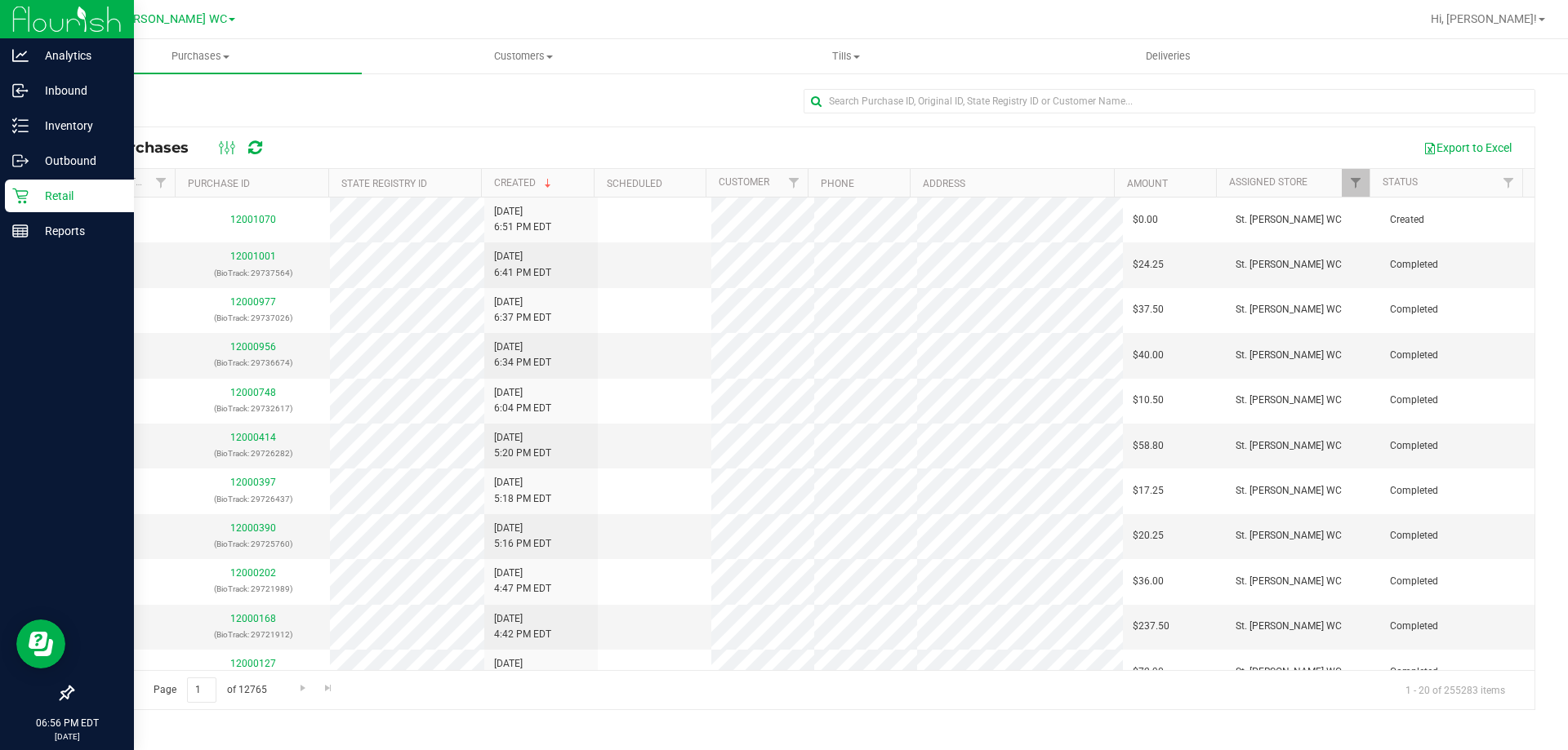
click at [29, 202] on p "Retail" at bounding box center [78, 196] width 98 height 20
